Goal: Task Accomplishment & Management: Manage account settings

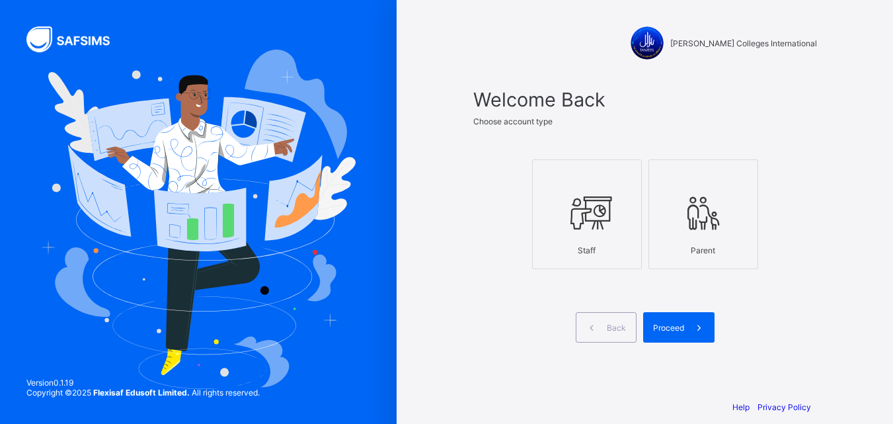
click at [589, 248] on div "Staff" at bounding box center [587, 250] width 95 height 23
click at [694, 318] on span at bounding box center [699, 327] width 30 height 30
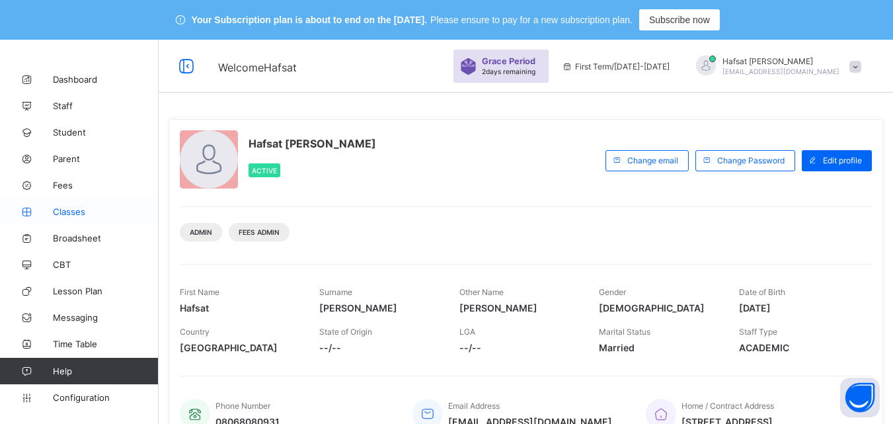
click at [86, 204] on link "Classes" at bounding box center [79, 211] width 159 height 26
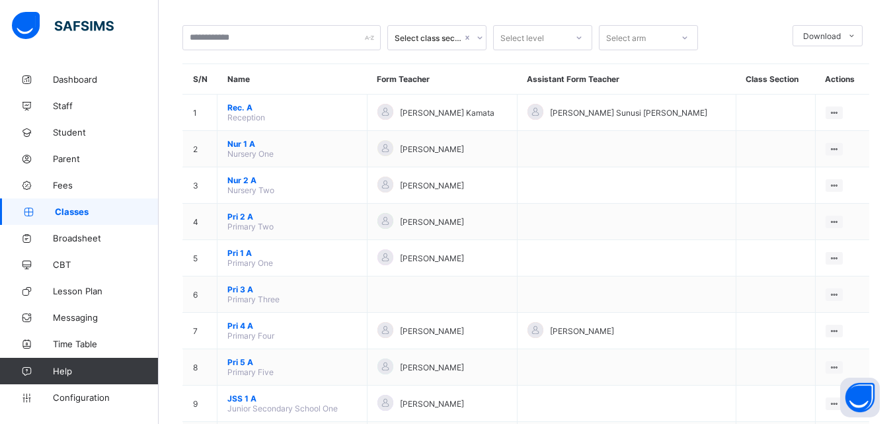
scroll to position [110, 0]
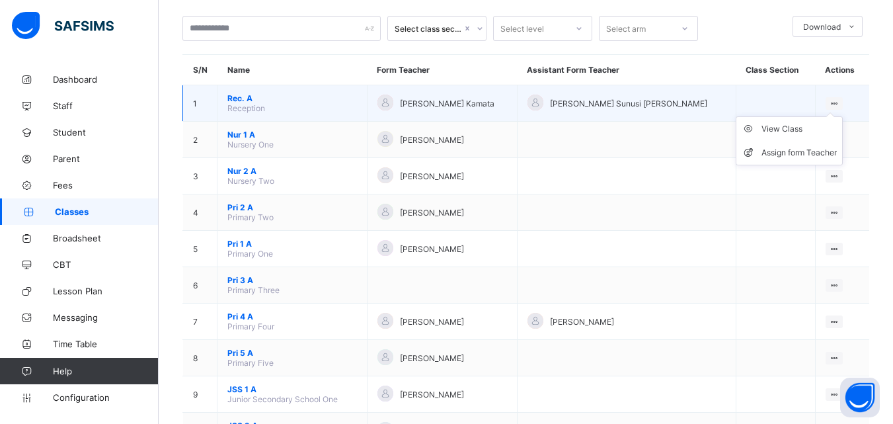
click at [839, 116] on ul "View Class Assign form Teacher" at bounding box center [789, 140] width 107 height 49
click at [788, 124] on div "View Class" at bounding box center [799, 128] width 75 height 13
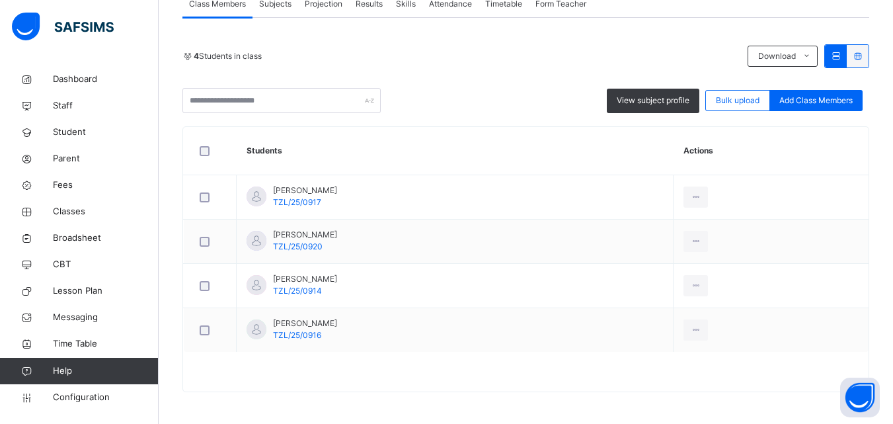
scroll to position [299, 0]
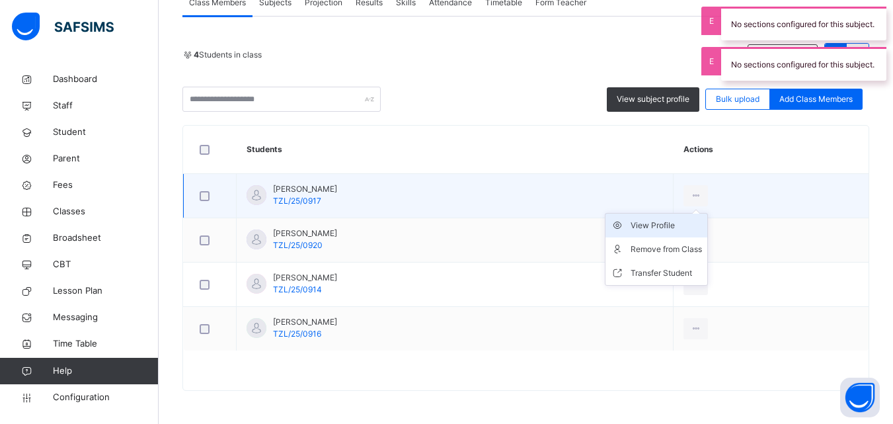
click at [695, 221] on div "View Profile" at bounding box center [666, 225] width 71 height 13
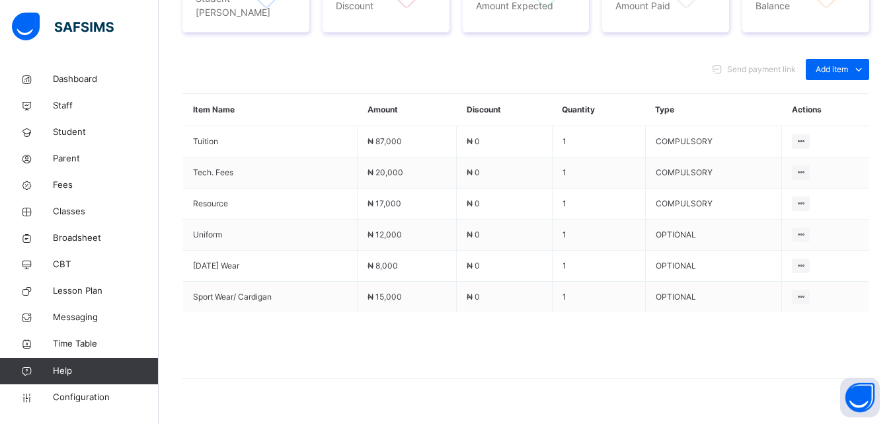
scroll to position [633, 0]
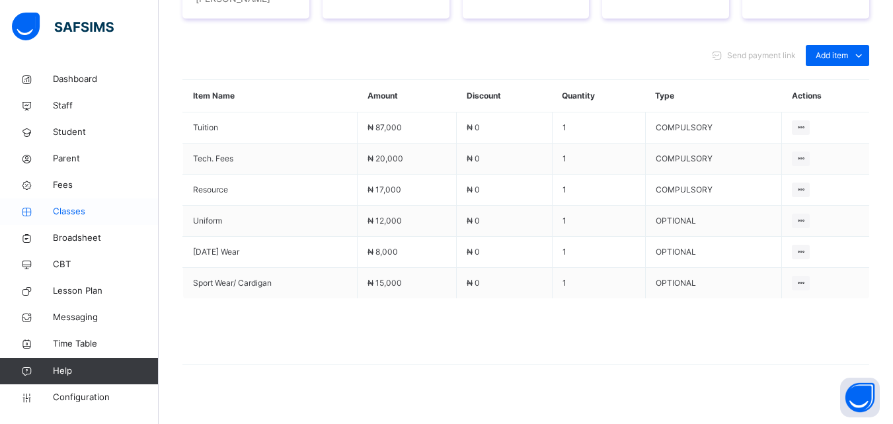
click at [82, 210] on span "Classes" at bounding box center [106, 211] width 106 height 13
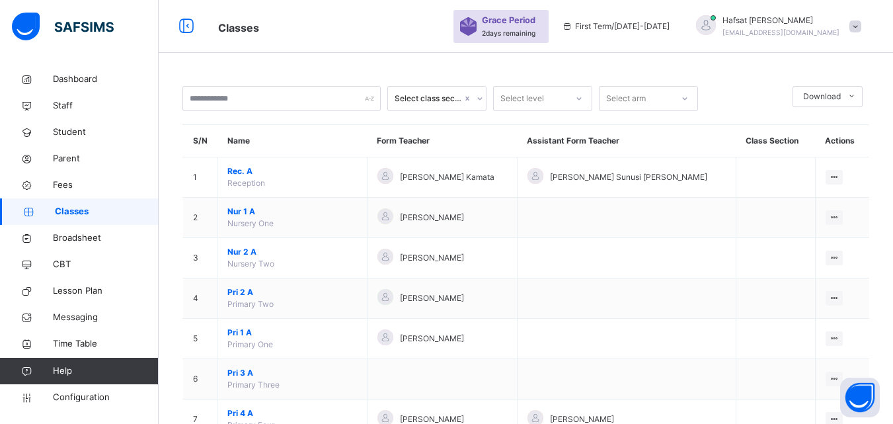
scroll to position [452, 0]
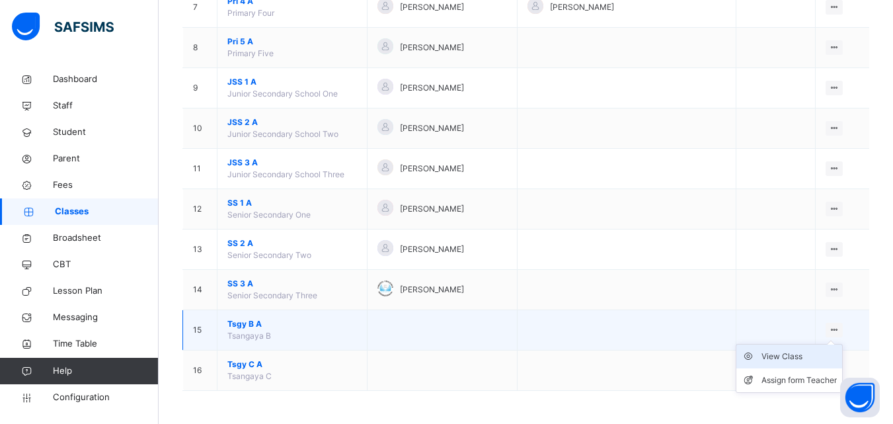
click at [791, 358] on div "View Class" at bounding box center [799, 356] width 75 height 13
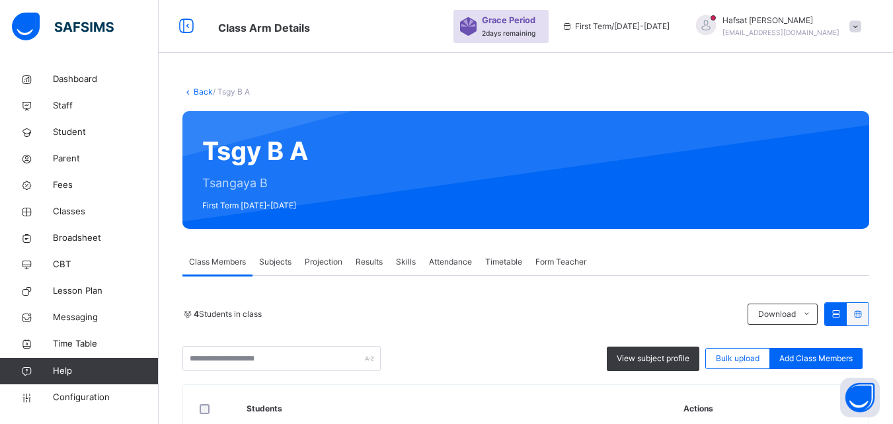
scroll to position [166, 0]
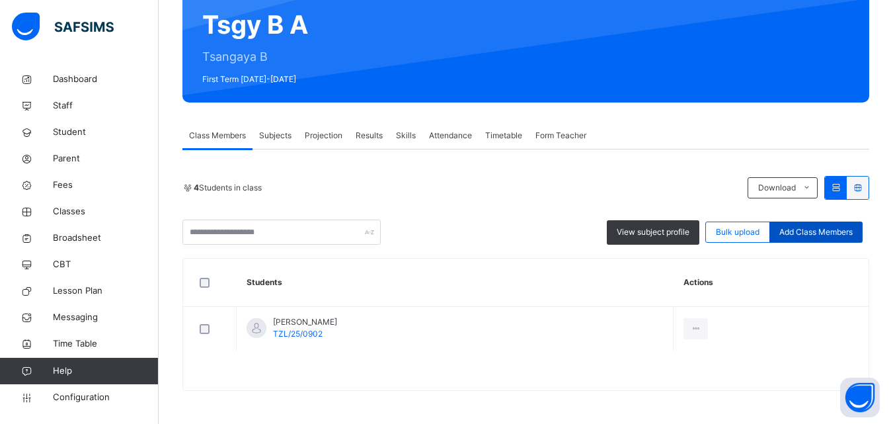
click at [816, 227] on span "Add Class Members" at bounding box center [816, 232] width 73 height 12
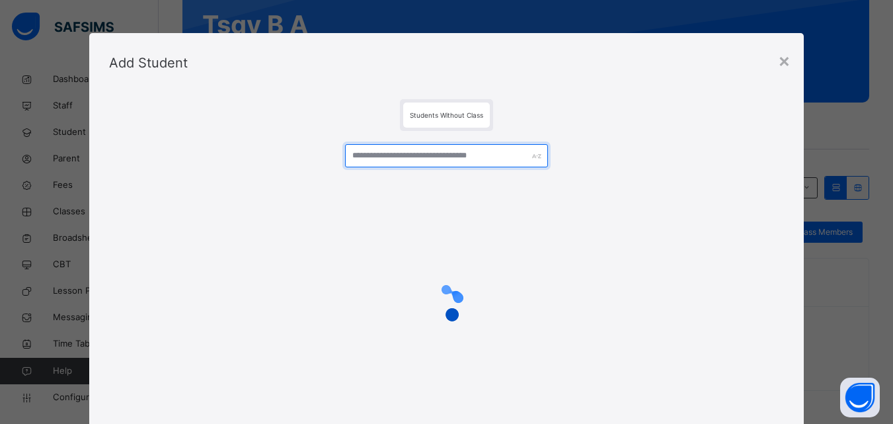
click at [493, 159] on input "text" at bounding box center [446, 155] width 202 height 23
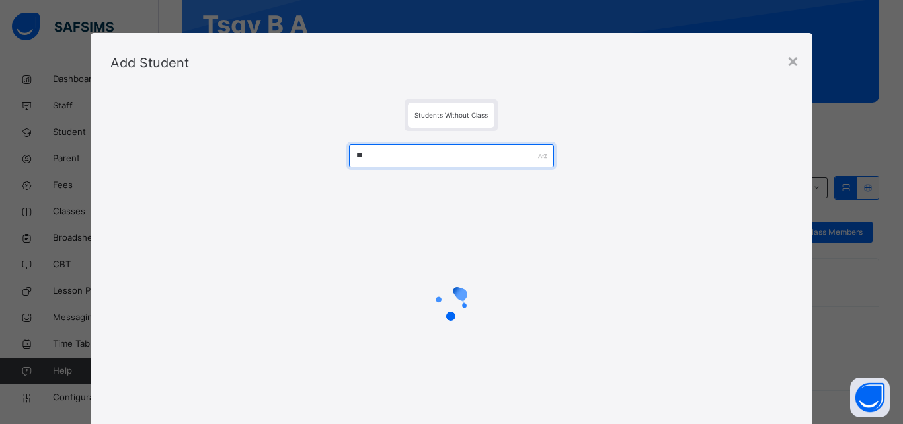
type input "*"
click at [381, 156] on input "**********" at bounding box center [451, 155] width 205 height 23
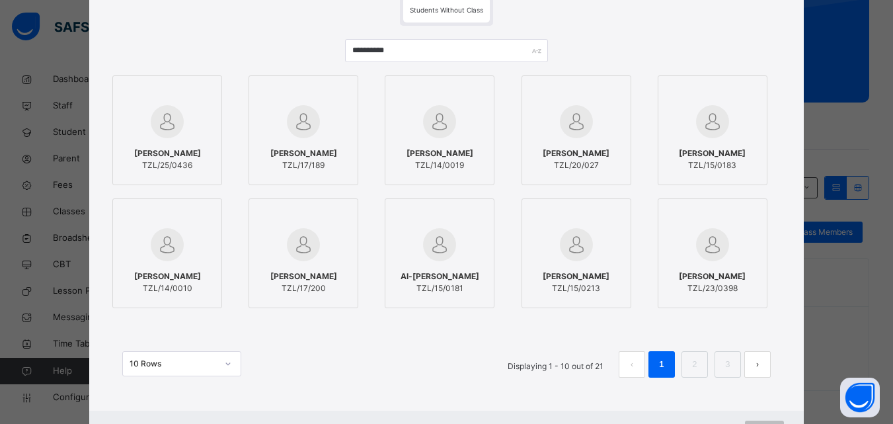
scroll to position [137, 0]
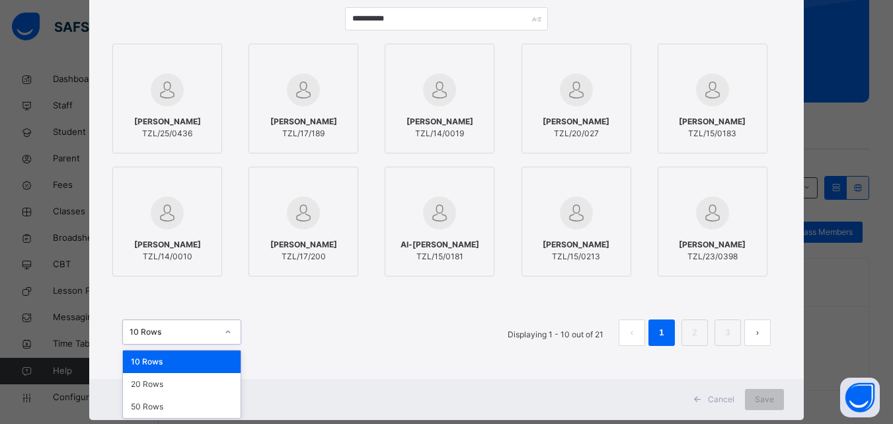
click at [224, 345] on div "option 10 Rows focused, 1 of 3. 3 results available. Use Up and Down to choose …" at bounding box center [181, 331] width 119 height 25
click at [203, 388] on div "20 Rows" at bounding box center [182, 384] width 118 height 22
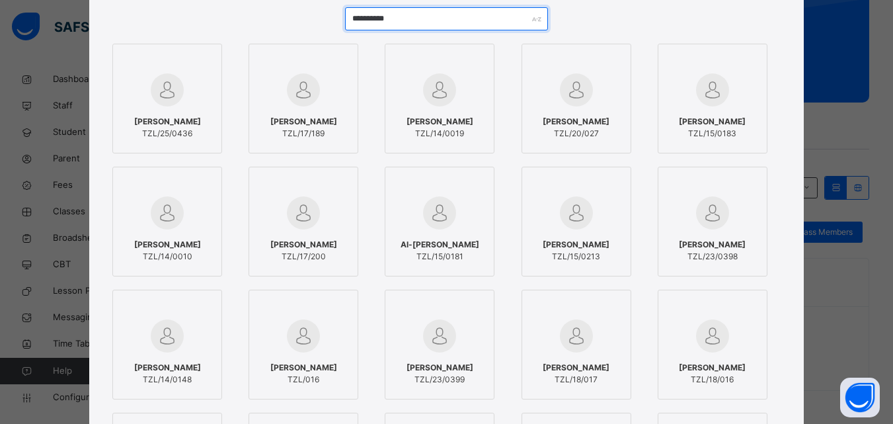
click at [388, 19] on input "**********" at bounding box center [446, 18] width 202 height 23
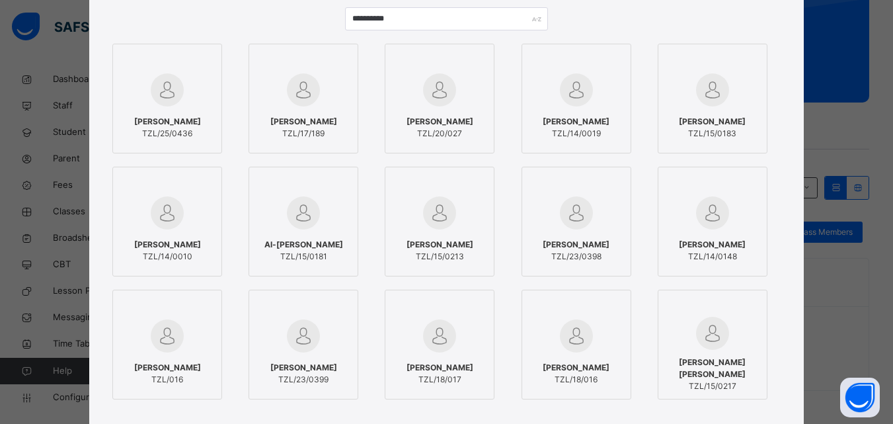
click at [163, 136] on span "TZL/25/0436" at bounding box center [167, 134] width 67 height 12
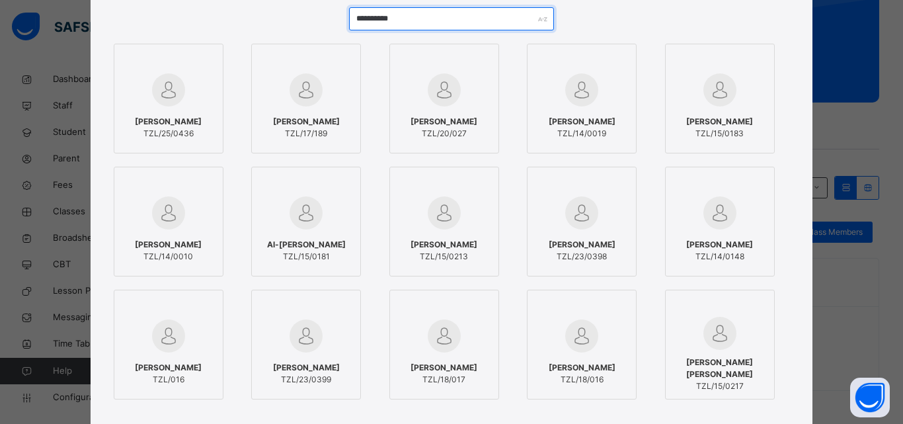
click at [500, 22] on input "**********" at bounding box center [451, 18] width 205 height 23
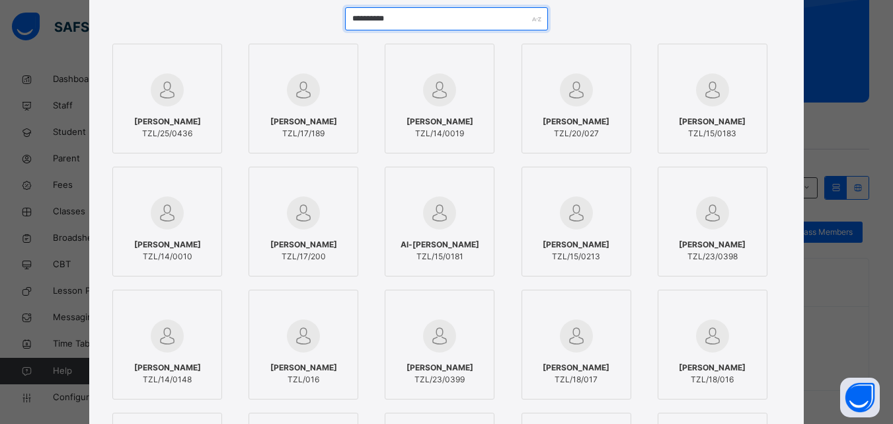
type input "**********"
click at [171, 120] on span "[PERSON_NAME]" at bounding box center [167, 122] width 67 height 12
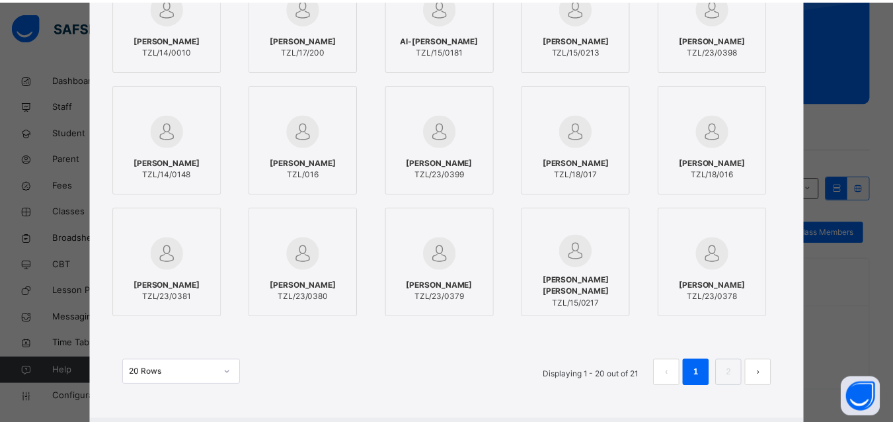
scroll to position [412, 0]
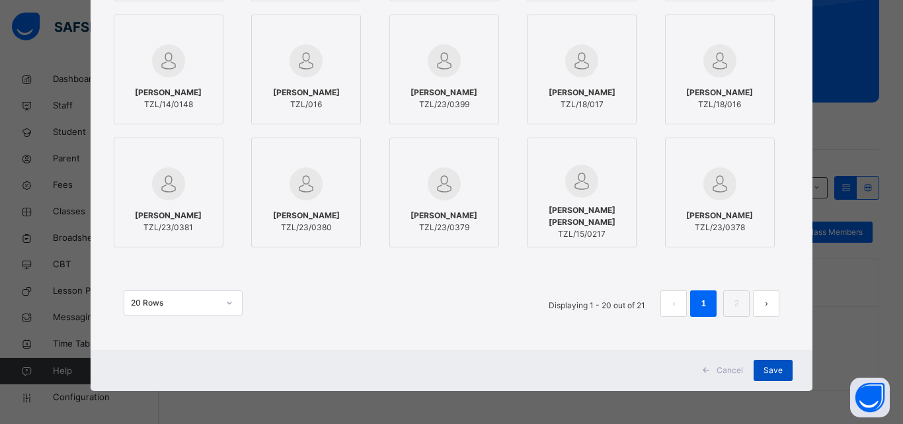
click at [779, 370] on span "Save" at bounding box center [773, 370] width 19 height 12
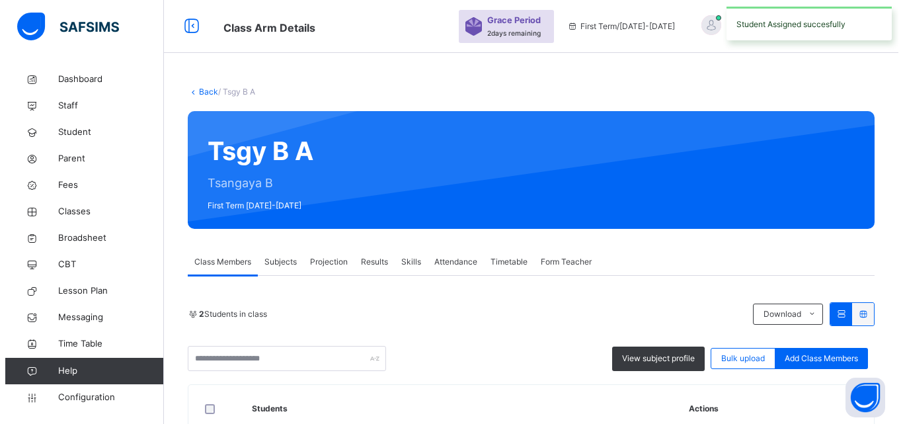
scroll to position [166, 0]
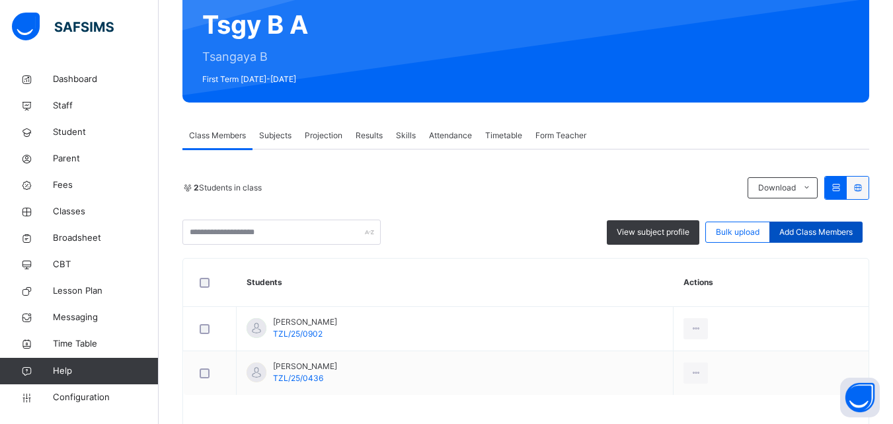
click at [820, 226] on span "Add Class Members" at bounding box center [816, 232] width 73 height 12
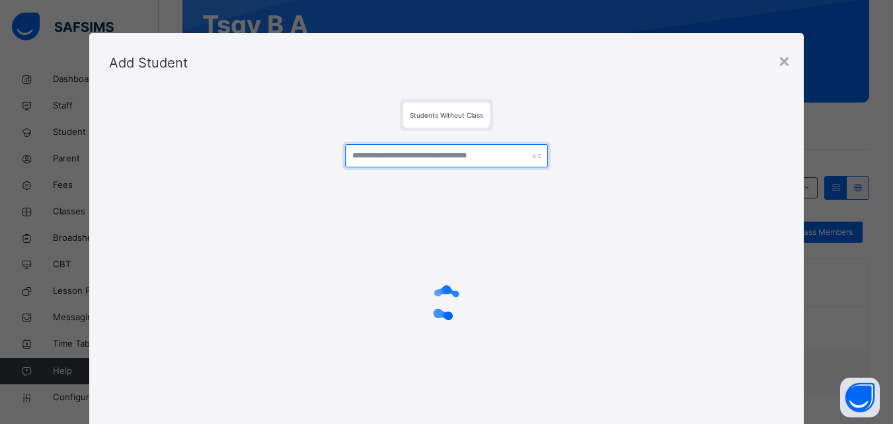
click at [478, 153] on input "text" at bounding box center [446, 155] width 202 height 23
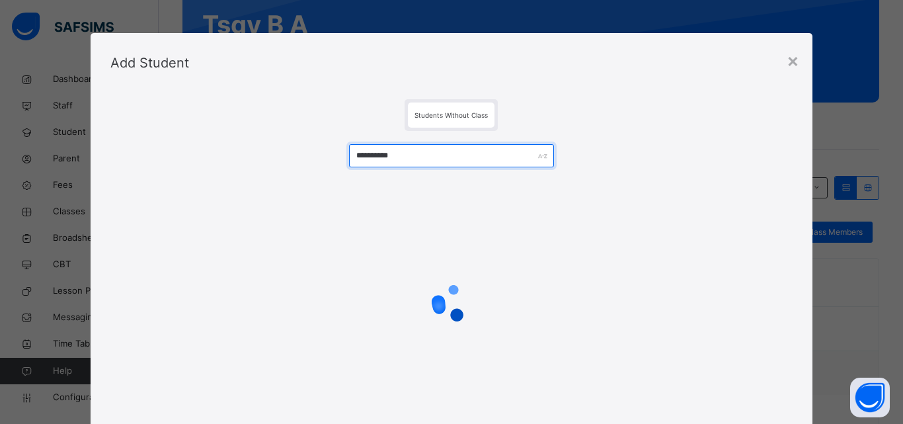
click at [356, 156] on input "**********" at bounding box center [451, 155] width 205 height 23
click at [383, 157] on input "**********" at bounding box center [451, 155] width 205 height 23
click at [385, 157] on input "**********" at bounding box center [451, 155] width 205 height 23
click at [403, 153] on input "**********" at bounding box center [451, 155] width 205 height 23
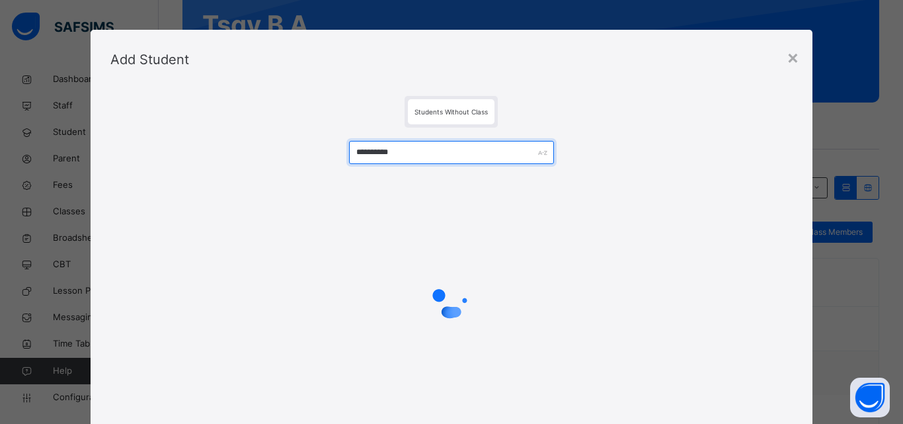
scroll to position [0, 0]
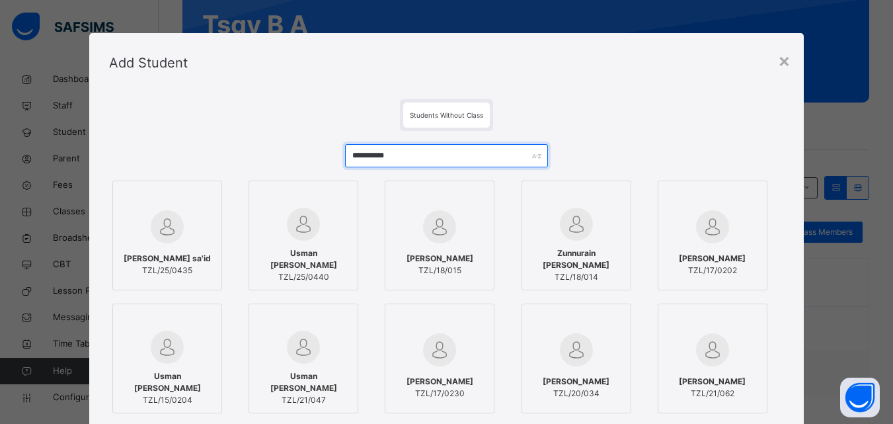
type input "**********"
click at [169, 265] on span "TZL/25/0435" at bounding box center [167, 271] width 87 height 12
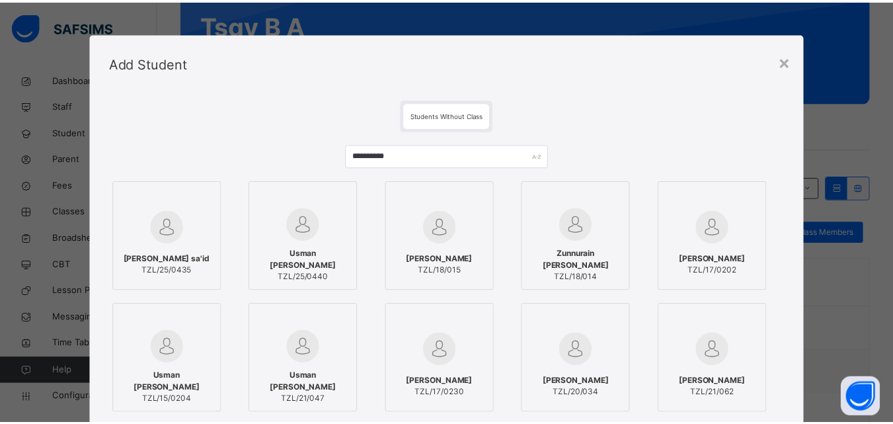
scroll to position [166, 0]
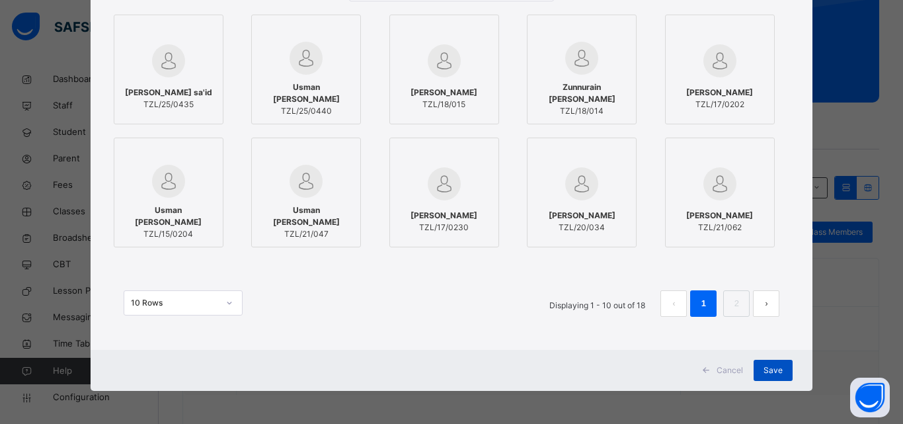
click at [762, 378] on div "Save" at bounding box center [773, 370] width 39 height 21
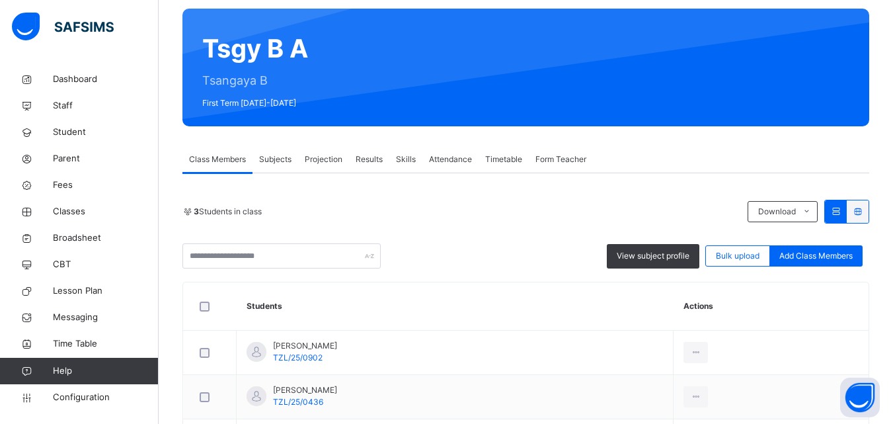
scroll to position [142, 0]
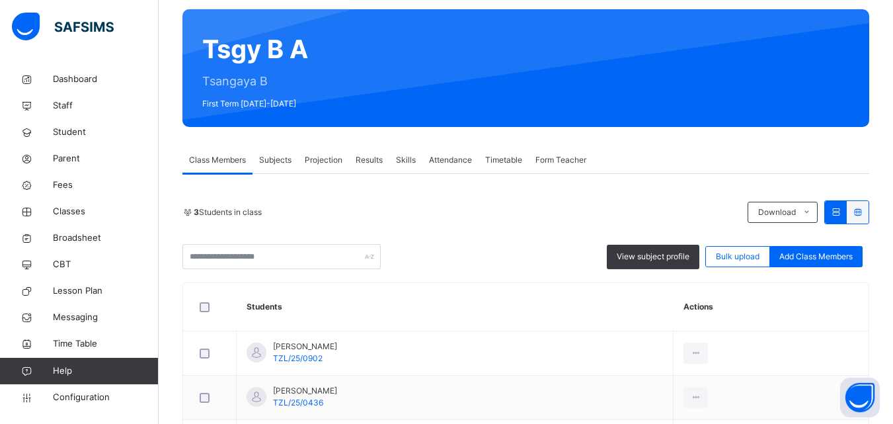
drag, startPoint x: 613, startPoint y: 191, endPoint x: 321, endPoint y: 103, distance: 304.8
click at [321, 103] on div "Back / Tsgy B A Tsgy B A Tsangaya B First Term [DATE]-[DATE] Class Members Subj…" at bounding box center [526, 250] width 735 height 573
click at [81, 78] on span "Dashboard" at bounding box center [106, 79] width 106 height 13
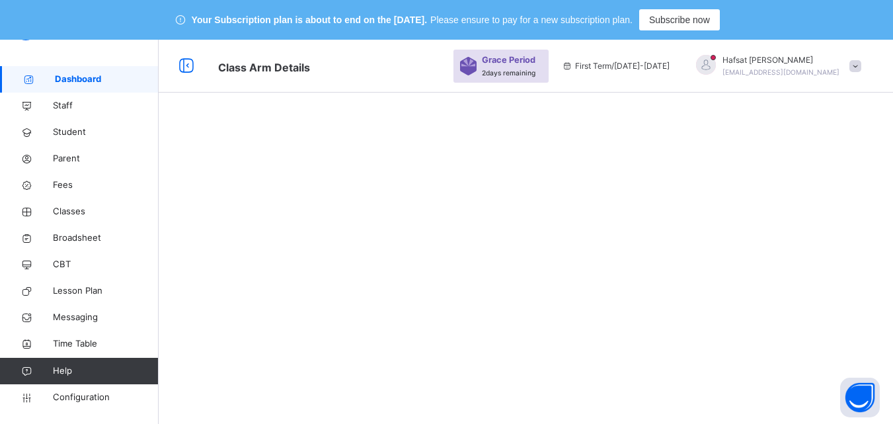
scroll to position [40, 0]
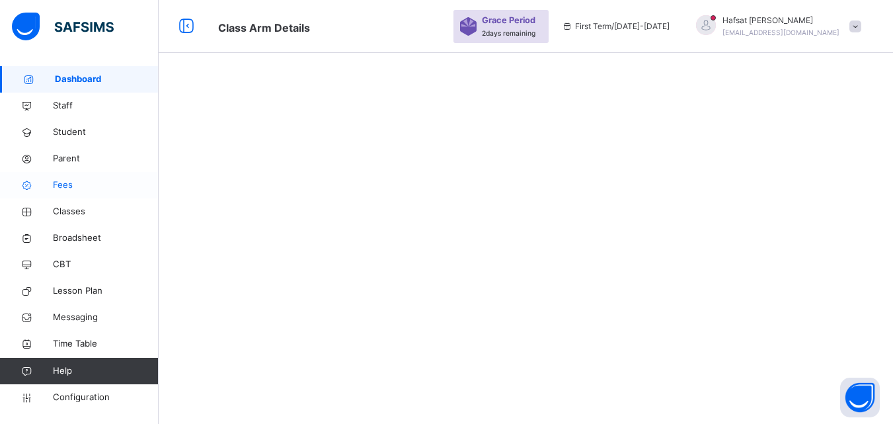
click at [67, 183] on span "Fees" at bounding box center [106, 185] width 106 height 13
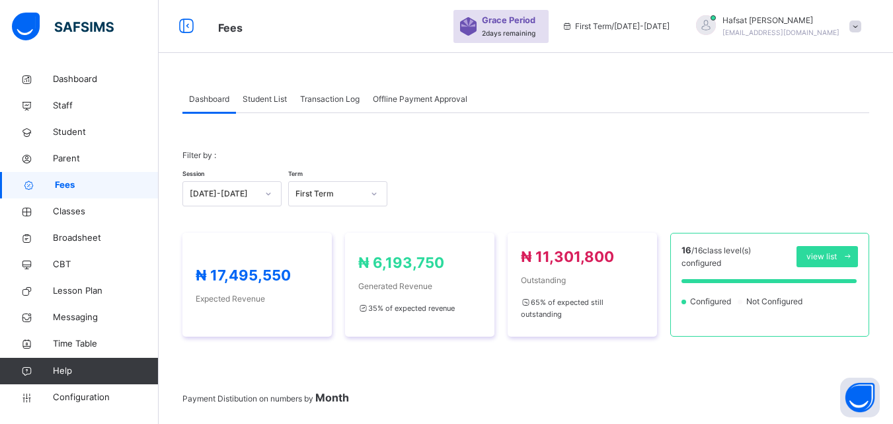
click at [279, 97] on span "Student List" at bounding box center [265, 99] width 44 height 12
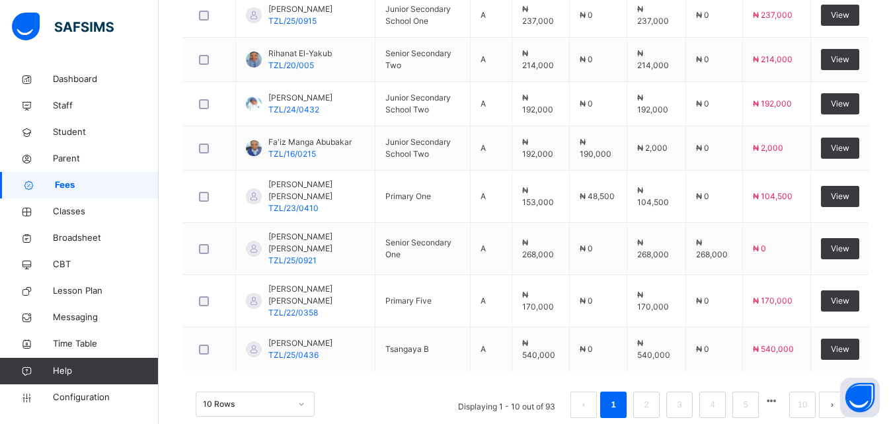
scroll to position [565, 0]
